Goal: Transaction & Acquisition: Purchase product/service

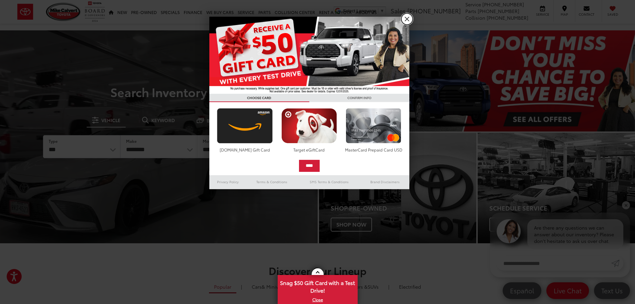
click at [406, 22] on link "X" at bounding box center [406, 18] width 11 height 11
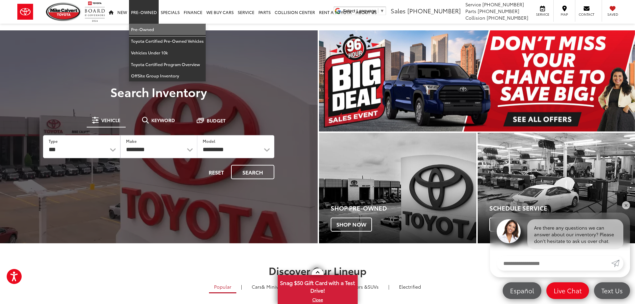
click at [145, 28] on link "Pre-Owned" at bounding box center [167, 30] width 77 height 12
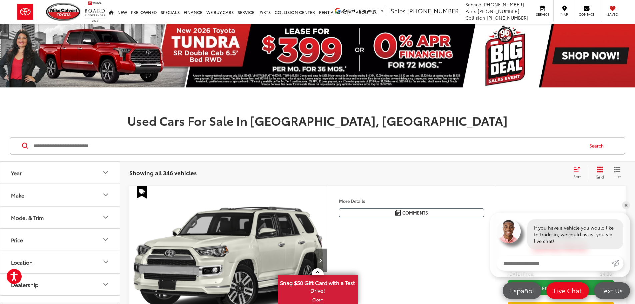
click at [617, 166] on icon "List View" at bounding box center [617, 169] width 7 height 6
click at [626, 207] on link "✕" at bounding box center [626, 205] width 8 height 8
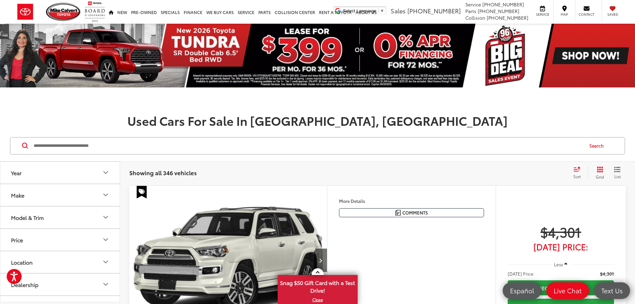
click at [617, 170] on icon "List View" at bounding box center [617, 169] width 7 height 6
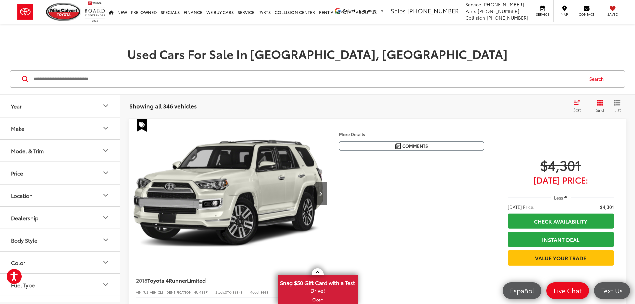
click at [574, 104] on icon "Select sort value" at bounding box center [577, 102] width 6 height 4
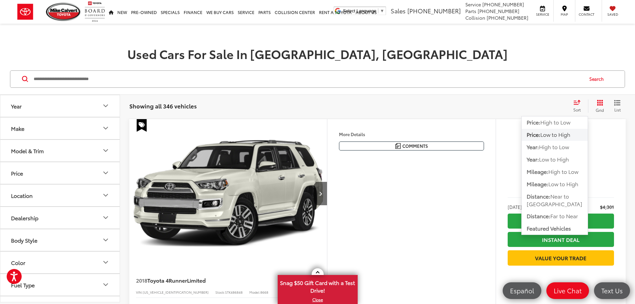
click at [558, 135] on span "Low to High" at bounding box center [555, 134] width 30 height 8
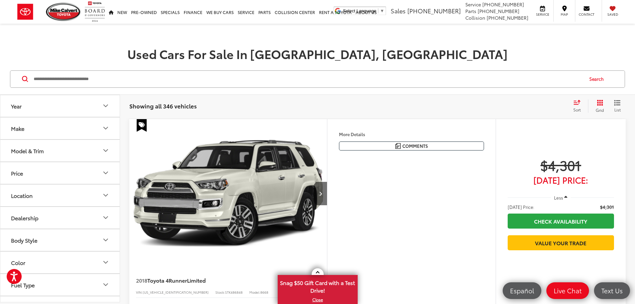
click at [600, 101] on icon "Grid View" at bounding box center [600, 103] width 6 height 6
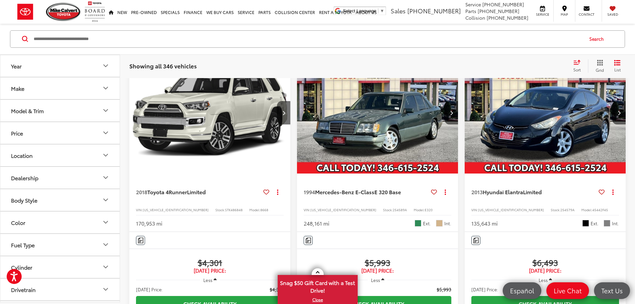
scroll to position [67, 0]
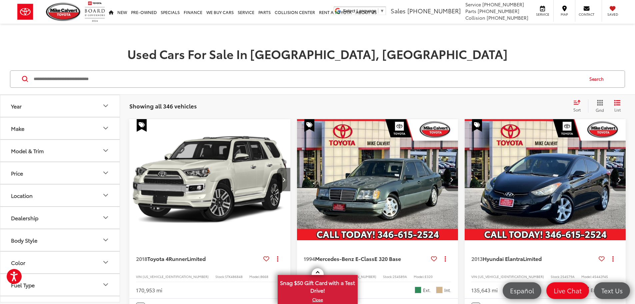
click at [277, 168] on button "Next image" at bounding box center [283, 179] width 13 height 23
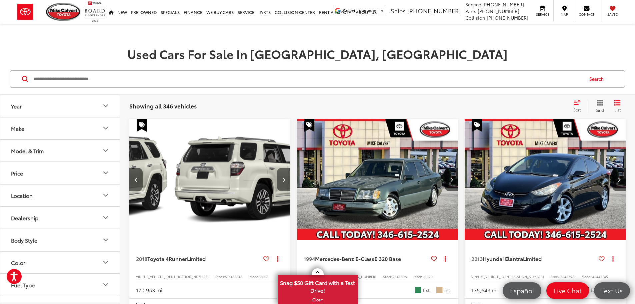
click at [277, 168] on button "Next image" at bounding box center [283, 179] width 13 height 23
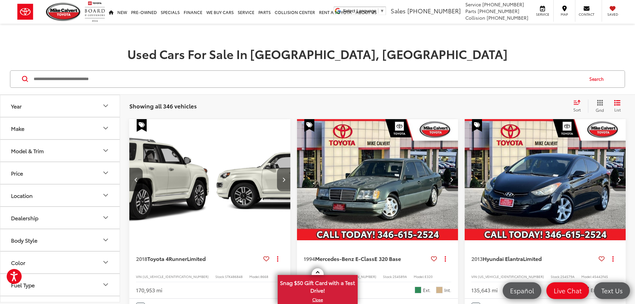
click at [277, 168] on button "Next image" at bounding box center [283, 179] width 13 height 23
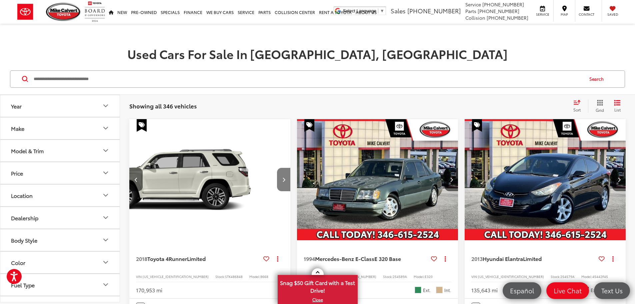
click at [277, 168] on button "Next image" at bounding box center [283, 179] width 13 height 23
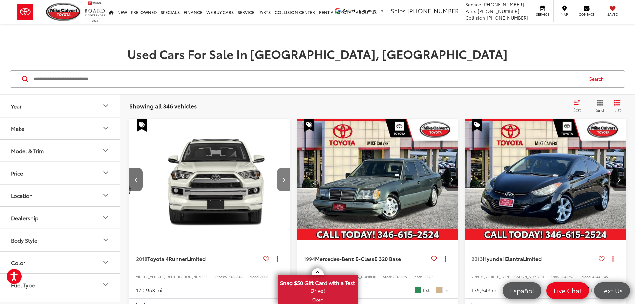
click at [277, 168] on button "Next image" at bounding box center [283, 179] width 13 height 23
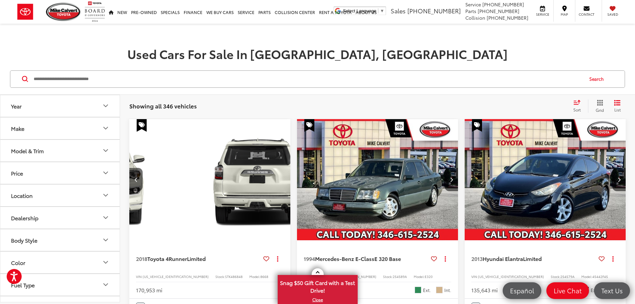
click at [339, 161] on div "View More" at bounding box center [420, 180] width 162 height 122
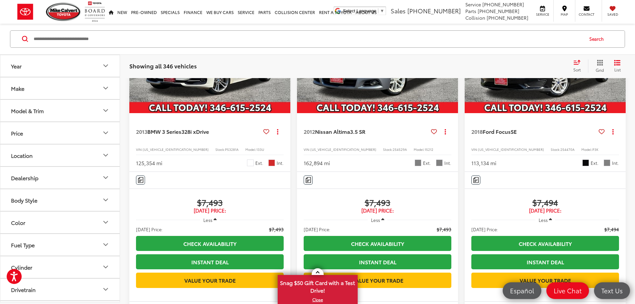
scroll to position [1067, 0]
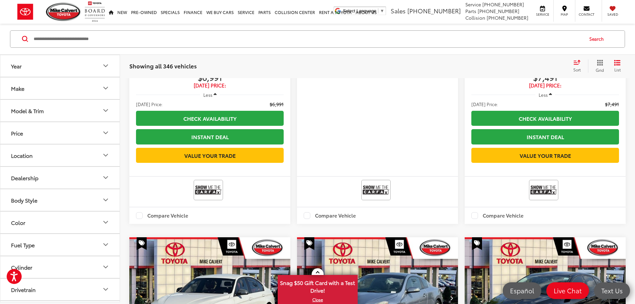
scroll to position [755, 0]
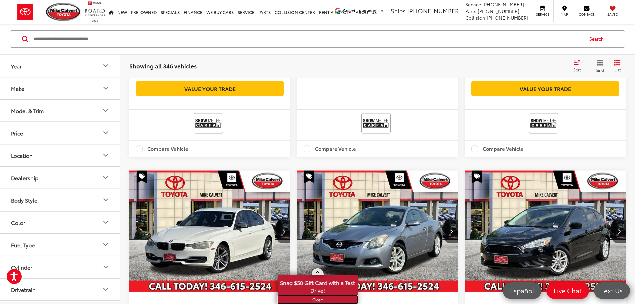
click at [320, 301] on link "X" at bounding box center [317, 299] width 79 height 7
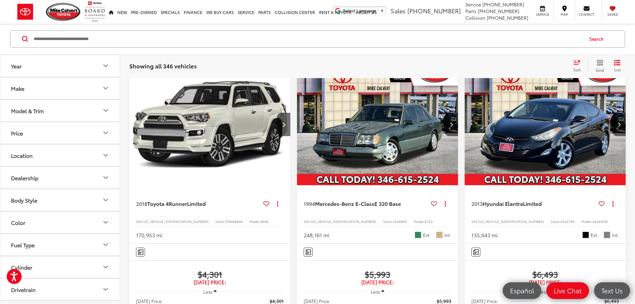
scroll to position [88, 0]
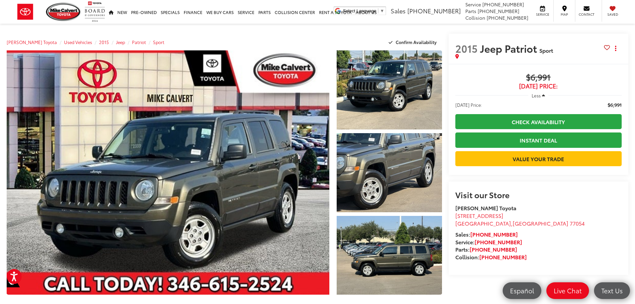
scroll to position [133, 0]
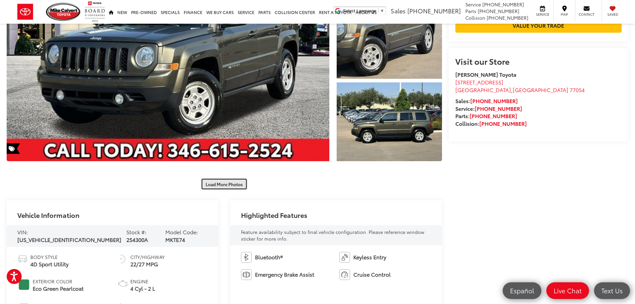
click at [229, 182] on button "Load More Photos" at bounding box center [224, 184] width 46 height 12
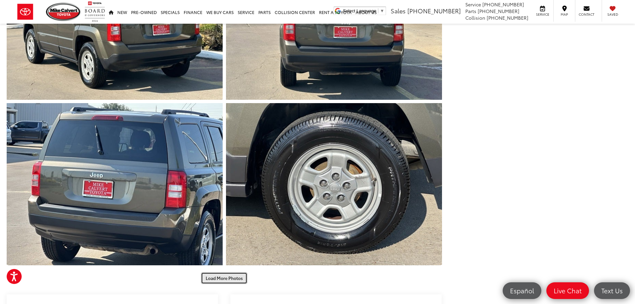
scroll to position [467, 0]
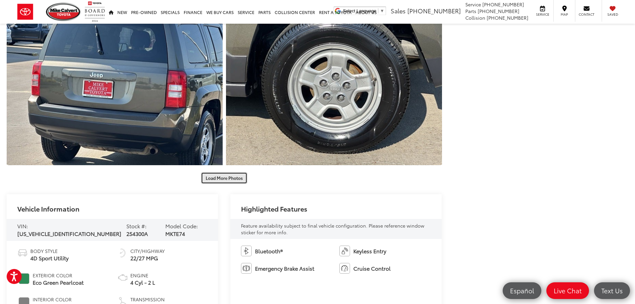
click at [240, 178] on button "Load More Photos" at bounding box center [224, 178] width 46 height 12
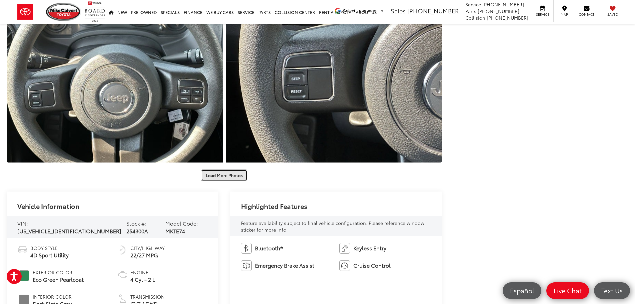
scroll to position [833, 0]
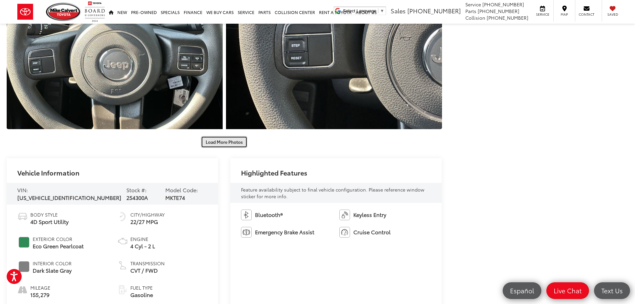
click at [224, 142] on button "Load More Photos" at bounding box center [224, 142] width 46 height 12
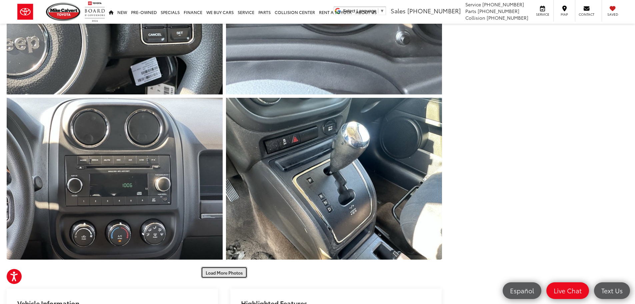
scroll to position [1100, 0]
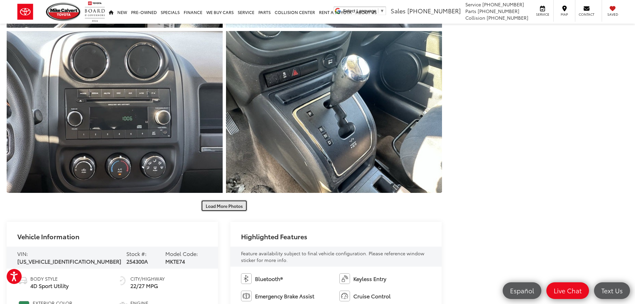
click at [231, 204] on button "Load More Photos" at bounding box center [224, 206] width 46 height 12
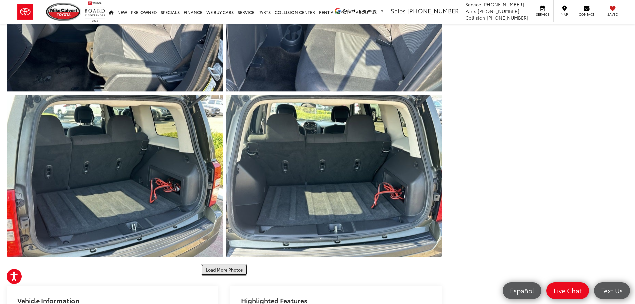
scroll to position [1467, 0]
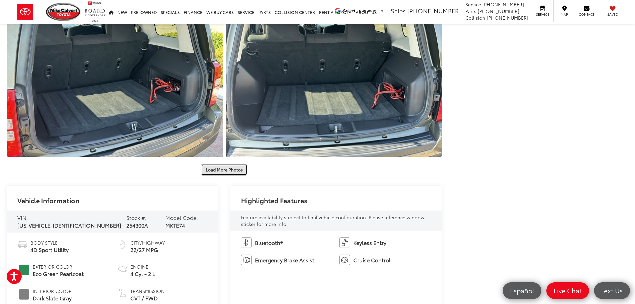
click at [219, 168] on button "Load More Photos" at bounding box center [224, 170] width 46 height 12
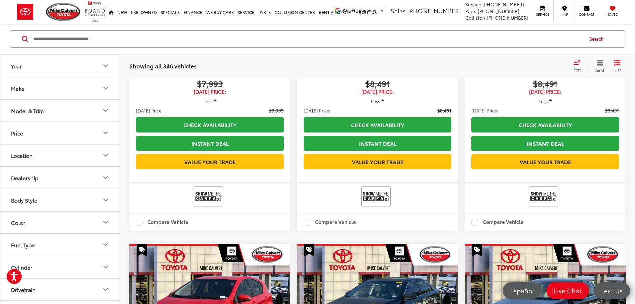
scroll to position [1488, 0]
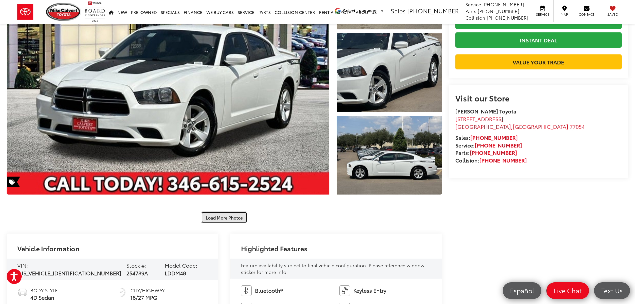
click at [229, 219] on button "Load More Photos" at bounding box center [224, 217] width 46 height 12
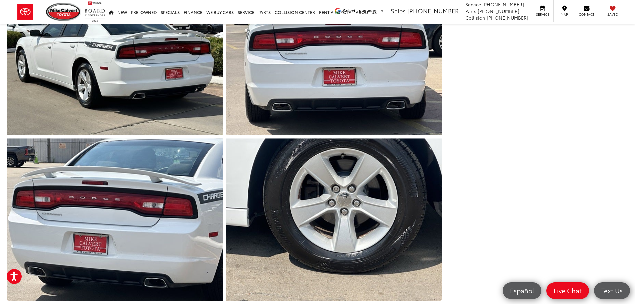
scroll to position [498, 0]
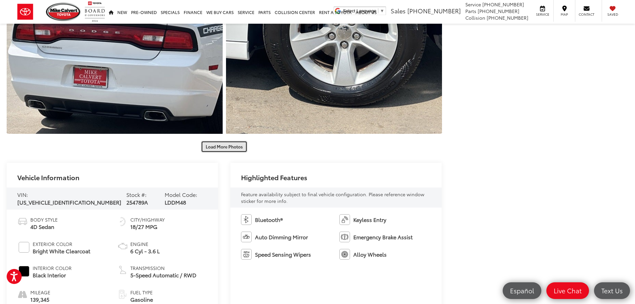
click at [228, 146] on button "Load More Photos" at bounding box center [224, 147] width 46 height 12
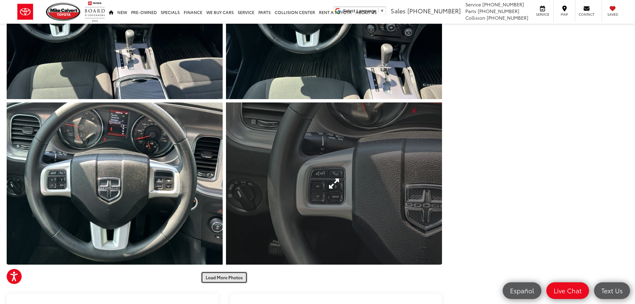
scroll to position [765, 0]
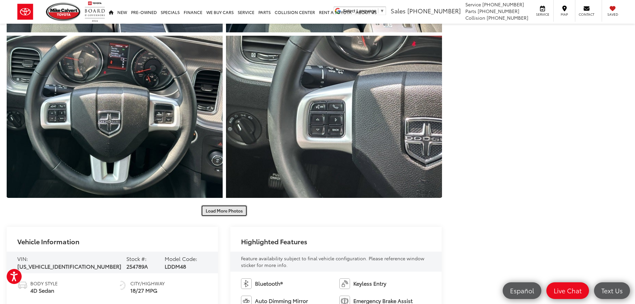
click at [231, 211] on button "Load More Photos" at bounding box center [224, 211] width 46 height 12
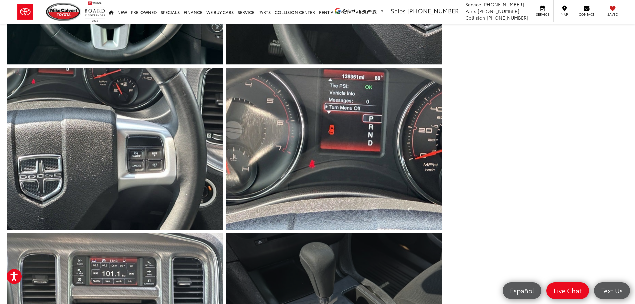
scroll to position [1065, 0]
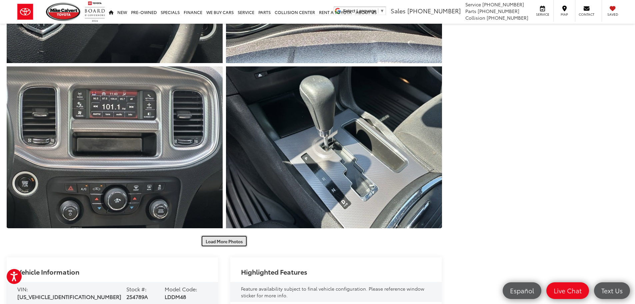
click at [233, 239] on button "Load More Photos" at bounding box center [224, 241] width 46 height 12
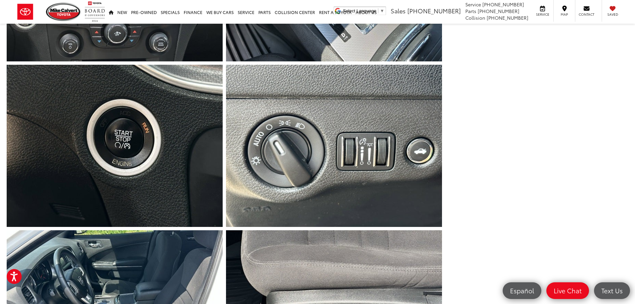
scroll to position [1398, 0]
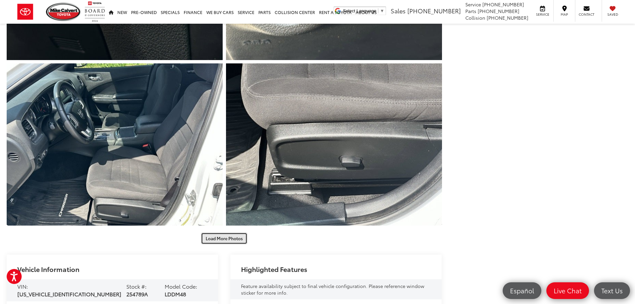
click at [234, 237] on button "Load More Photos" at bounding box center [224, 238] width 46 height 12
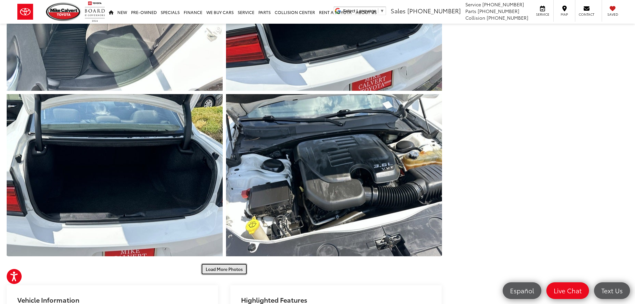
scroll to position [1798, 0]
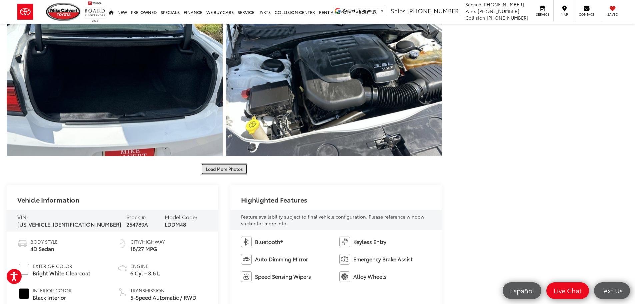
click at [230, 168] on button "Load More Photos" at bounding box center [224, 169] width 46 height 12
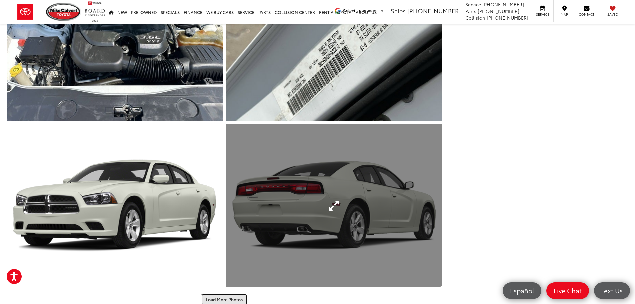
scroll to position [2098, 0]
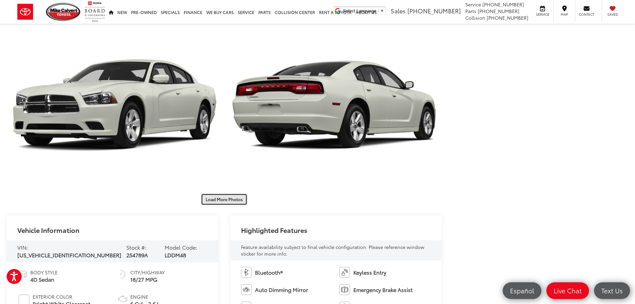
click at [231, 196] on button "Load More Photos" at bounding box center [224, 199] width 46 height 12
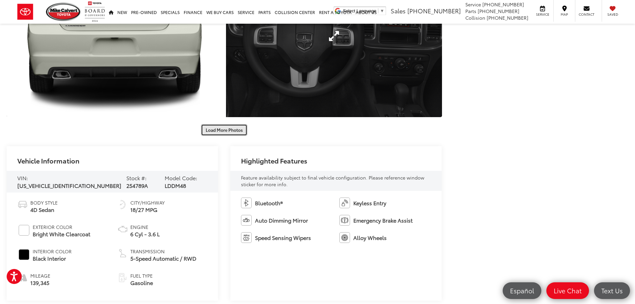
scroll to position [2531, 0]
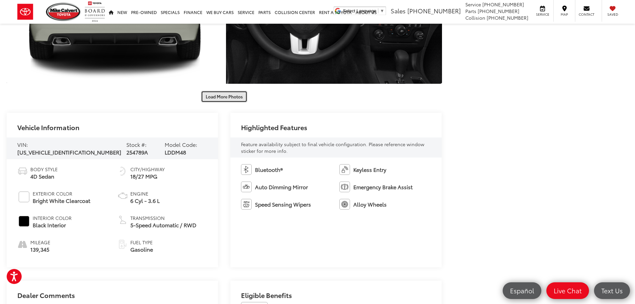
click at [218, 98] on button "Load More Photos" at bounding box center [224, 97] width 46 height 12
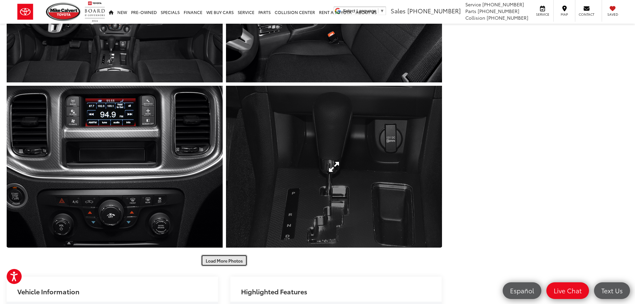
scroll to position [2831, 0]
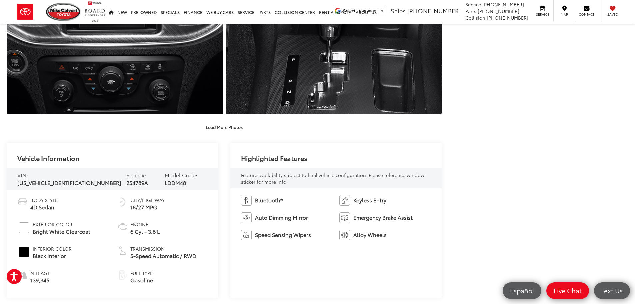
click at [263, 153] on div "Highlighted Features" at bounding box center [335, 155] width 211 height 25
click at [225, 127] on button "Load More Photos" at bounding box center [224, 127] width 46 height 12
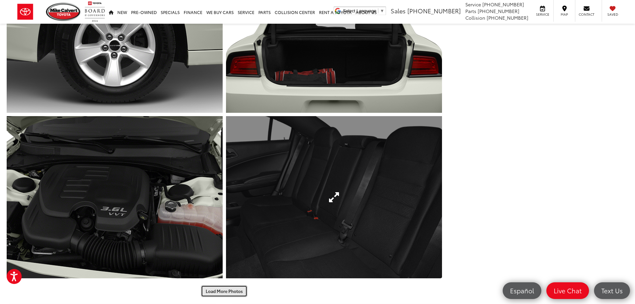
scroll to position [3065, 0]
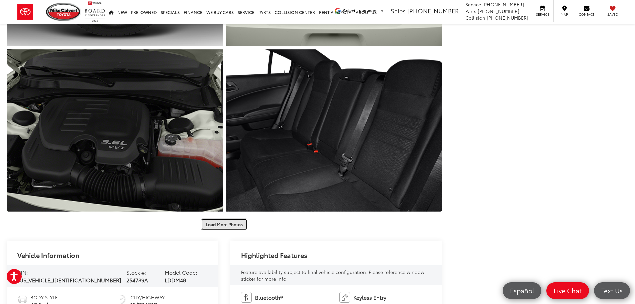
click at [241, 225] on button "Load More Photos" at bounding box center [224, 224] width 46 height 12
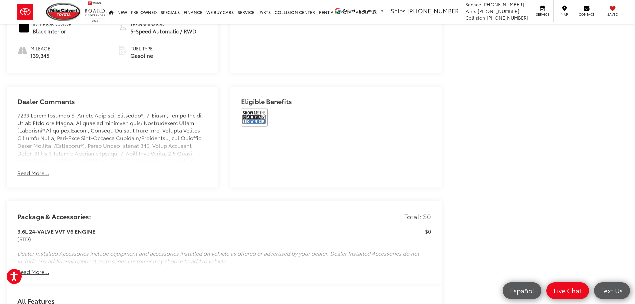
scroll to position [3631, 0]
